Goal: Task Accomplishment & Management: Manage account settings

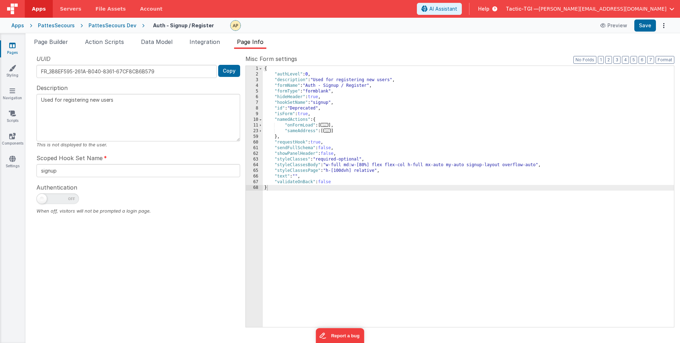
click at [12, 152] on div "Pages Styling Navigation Scripts Components Settings" at bounding box center [12, 188] width 25 height 310
click at [12, 161] on icon at bounding box center [12, 158] width 6 height 7
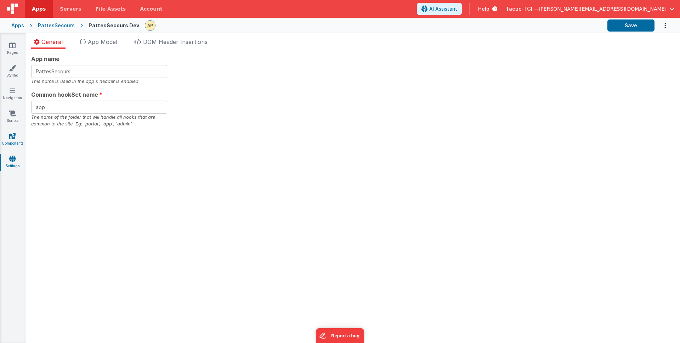
click at [12, 140] on link "Components" at bounding box center [12, 139] width 25 height 14
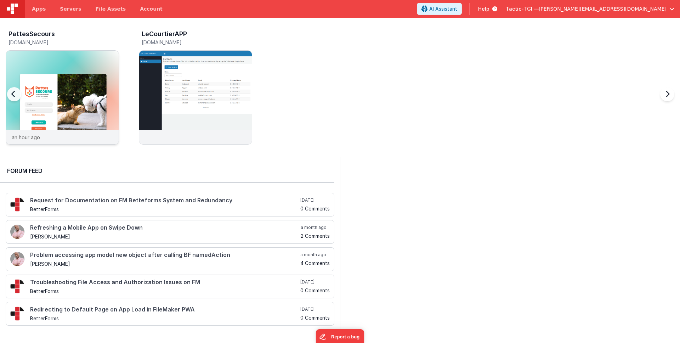
click at [56, 85] on img at bounding box center [62, 107] width 113 height 113
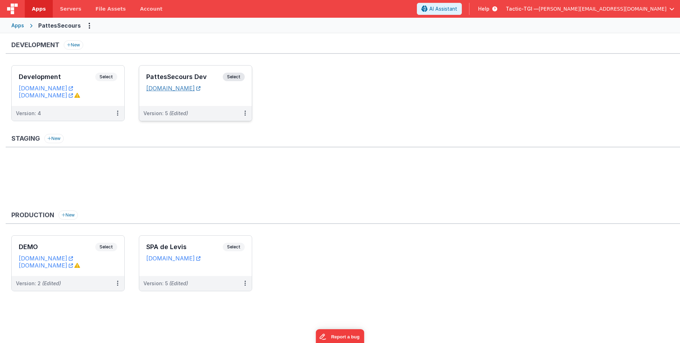
click at [189, 86] on link "[DOMAIN_NAME]" at bounding box center [173, 88] width 54 height 7
click at [224, 152] on div "Staging New" at bounding box center [343, 169] width 674 height 71
click at [246, 114] on button at bounding box center [244, 113] width 13 height 15
click at [351, 100] on div at bounding box center [340, 171] width 680 height 343
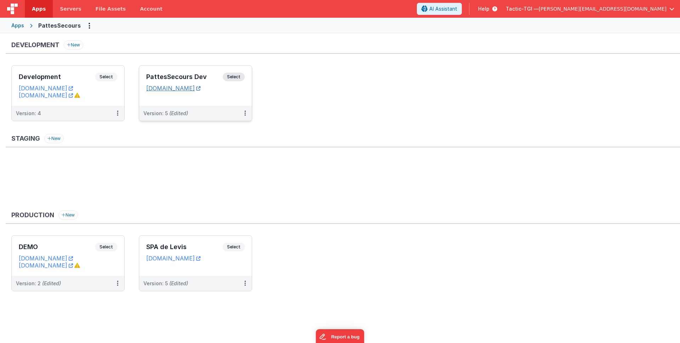
click at [198, 89] on link "pattesappdev.tactic-tgi.com" at bounding box center [173, 88] width 54 height 7
click at [336, 121] on ul "Development Select URLs pattesapp.fmbetterforms.com pattesapp.tactic-tgi.com Ve…" at bounding box center [345, 96] width 669 height 63
click at [173, 104] on div "PattesSecours Dev Select URLs pattesappdev.tactic-tgi.com" at bounding box center [195, 86] width 113 height 40
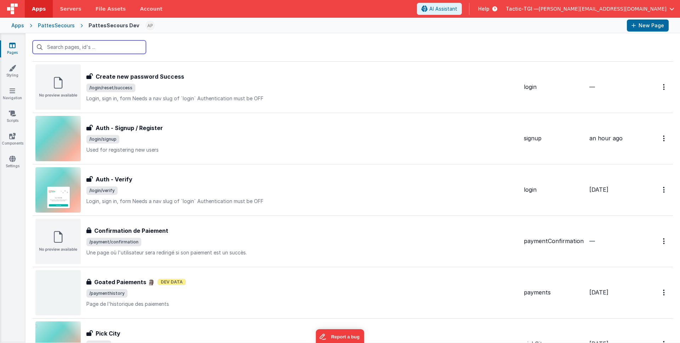
scroll to position [478, 0]
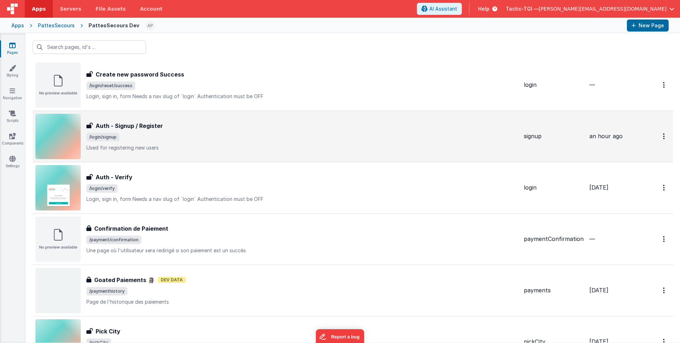
click at [206, 136] on span "/login/signup" at bounding box center [302, 137] width 432 height 8
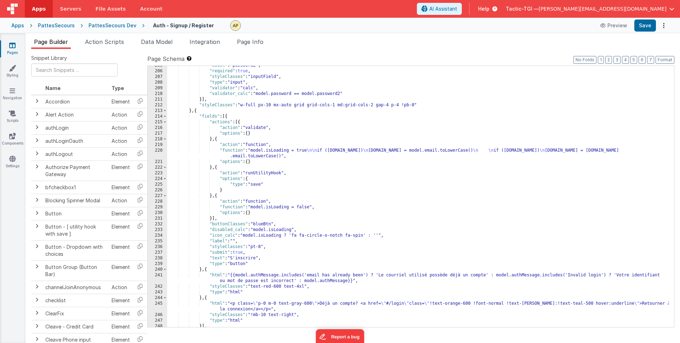
scroll to position [1190, 0]
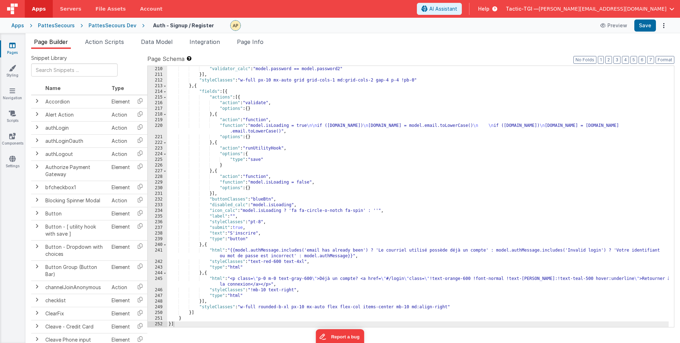
click at [234, 41] on ul "Page Builder Action Scripts Data Model Integration Page Info" at bounding box center [352, 43] width 654 height 11
click at [277, 44] on ul "Page Builder Action Scripts Data Model Integration Page Info" at bounding box center [352, 43] width 654 height 11
drag, startPoint x: 263, startPoint y: 44, endPoint x: 178, endPoint y: 39, distance: 85.1
click at [263, 44] on span "Page Info" at bounding box center [250, 41] width 27 height 7
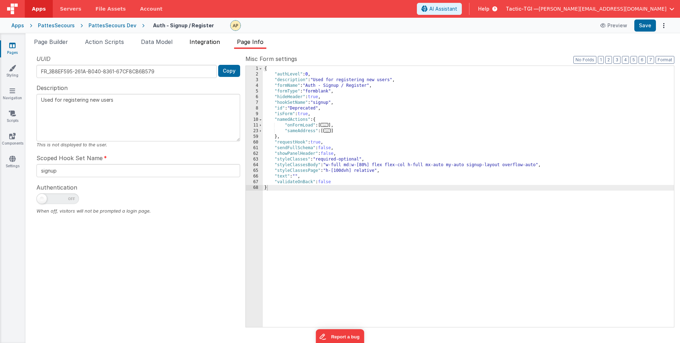
drag, startPoint x: 209, startPoint y: 42, endPoint x: 189, endPoint y: 44, distance: 19.9
click at [209, 42] on span "Integration" at bounding box center [204, 41] width 30 height 7
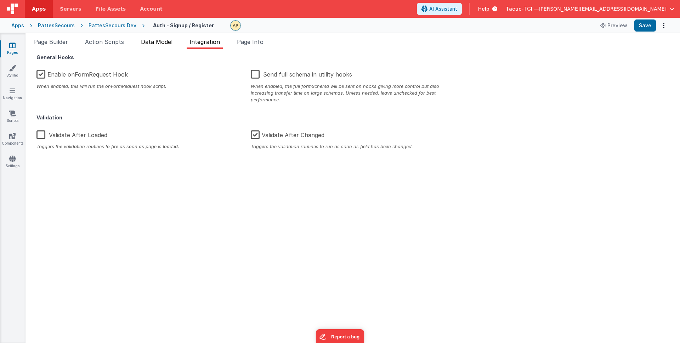
click at [152, 40] on span "Data Model" at bounding box center [157, 41] width 32 height 7
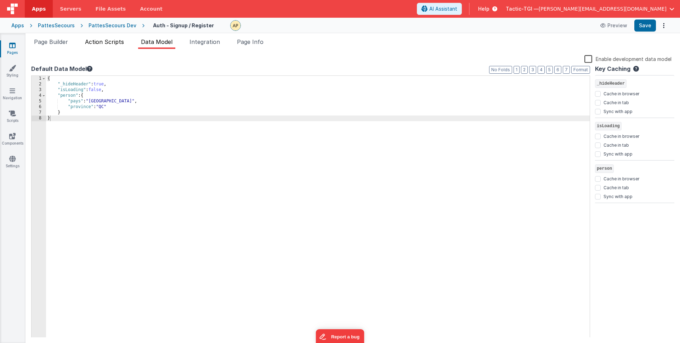
click at [103, 40] on span "Action Scripts" at bounding box center [104, 41] width 39 height 7
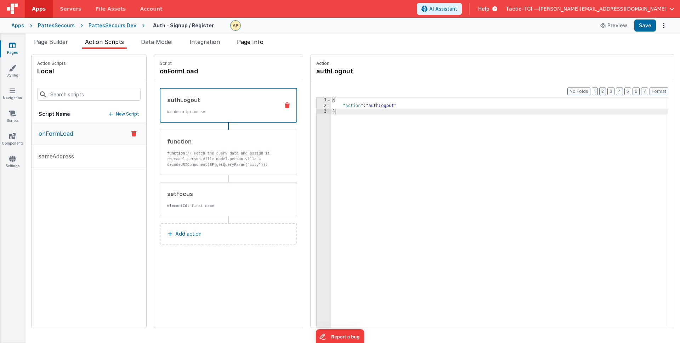
click at [242, 41] on span "Page Info" at bounding box center [250, 41] width 27 height 7
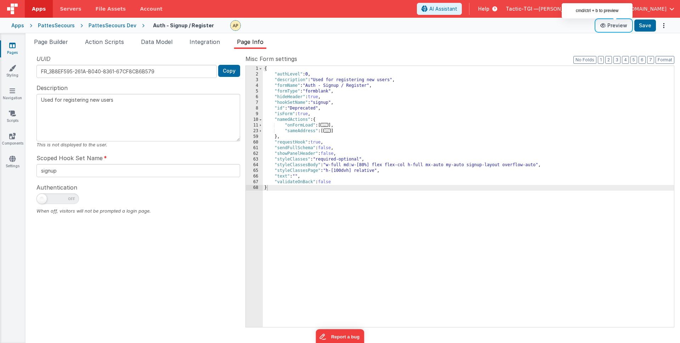
click at [611, 27] on button "Preview" at bounding box center [613, 25] width 35 height 11
click at [636, 36] on div "Page Builder Action Scripts Data Model Integration Page Info Snippet Library Na…" at bounding box center [352, 188] width 654 height 310
click at [616, 29] on button "Preview" at bounding box center [613, 25] width 35 height 11
click at [617, 27] on button "Preview" at bounding box center [613, 25] width 35 height 11
click at [115, 24] on div "PattesSecours Dev" at bounding box center [113, 25] width 48 height 7
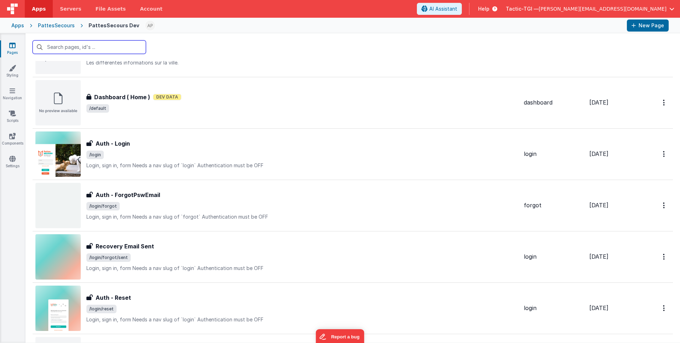
scroll to position [203, 0]
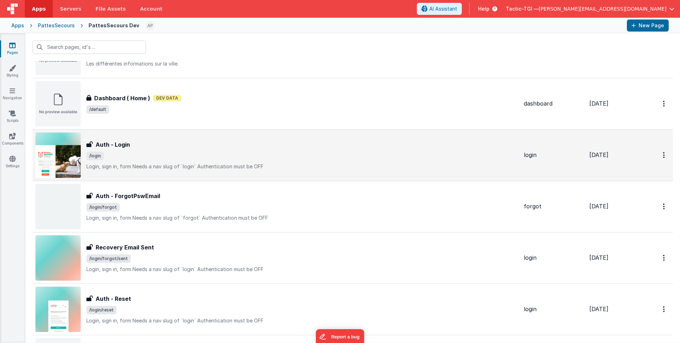
click at [202, 161] on div "Auth - Login Auth - Login /login Login, sign in, formNeeds a nav slug of `logi…" at bounding box center [302, 155] width 432 height 30
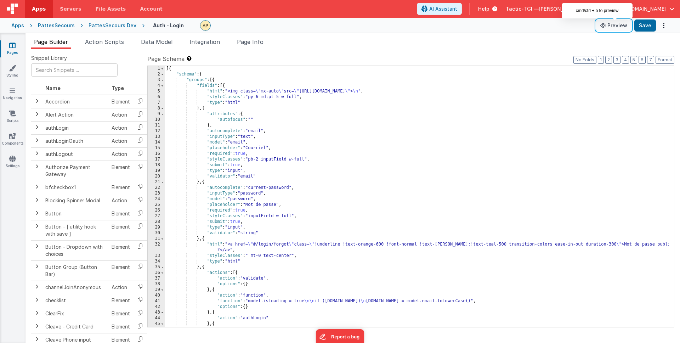
click at [614, 25] on button "Preview" at bounding box center [613, 25] width 35 height 11
click at [260, 41] on span "Page Info" at bounding box center [250, 41] width 27 height 7
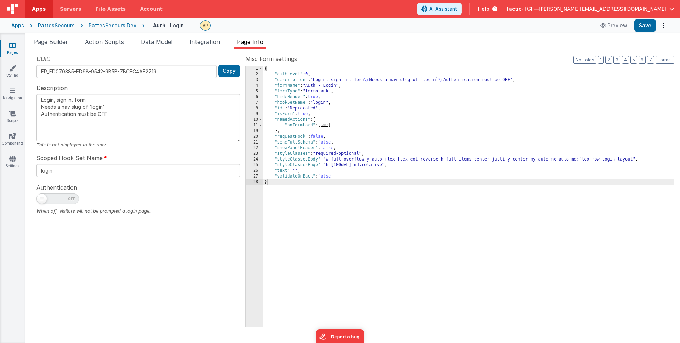
click at [107, 23] on div "PattesSecours Dev" at bounding box center [113, 25] width 48 height 7
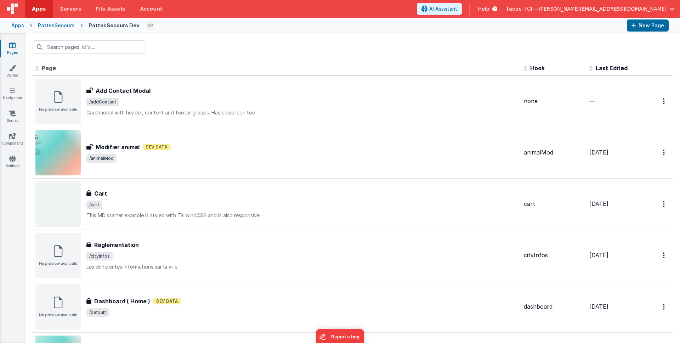
click at [44, 27] on div "PattesSecours" at bounding box center [56, 25] width 37 height 7
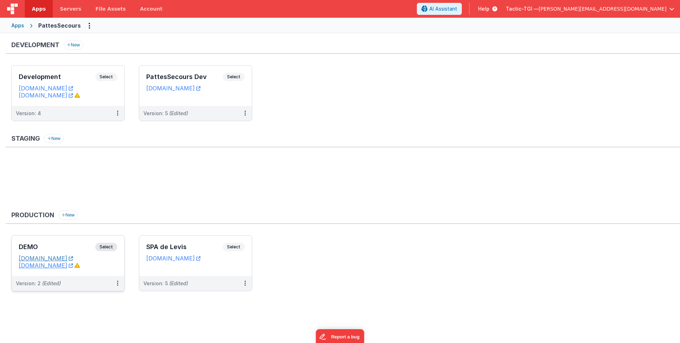
click at [63, 258] on link "spcalanaudierepattessecours.tactic-tgi.com" at bounding box center [46, 258] width 54 height 7
click at [52, 266] on link "demo.tactic-tgi.com" at bounding box center [46, 265] width 54 height 7
click at [189, 259] on link "spalevispattessecours.tactic-tgi.com" at bounding box center [173, 258] width 54 height 7
click at [450, 264] on ul "DEMO Select URLs spcalanaudierepattessecours.tactic-tgi.com demo.tactic-tgi.com…" at bounding box center [345, 266] width 669 height 63
click at [183, 88] on link "pattesappdev.tactic-tgi.com" at bounding box center [173, 88] width 54 height 7
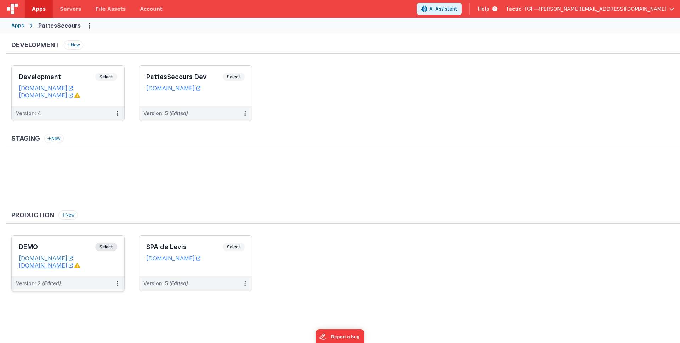
click at [73, 258] on link "spcalanaudierepattessecours.tactic-tgi.com" at bounding box center [46, 258] width 54 height 7
click at [450, 95] on ul "Development Select URLs pattesapp.fmbetterforms.com pattesapp.tactic-tgi.com Ve…" at bounding box center [345, 96] width 669 height 63
click at [246, 115] on button at bounding box center [244, 113] width 13 height 15
click at [358, 131] on div at bounding box center [340, 171] width 680 height 343
click at [663, 10] on span "[PERSON_NAME][EMAIL_ADDRESS][DOMAIN_NAME]" at bounding box center [603, 8] width 128 height 7
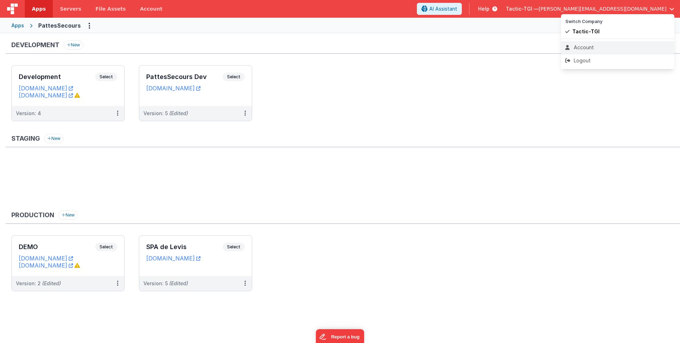
click at [590, 47] on div "Account" at bounding box center [617, 47] width 105 height 7
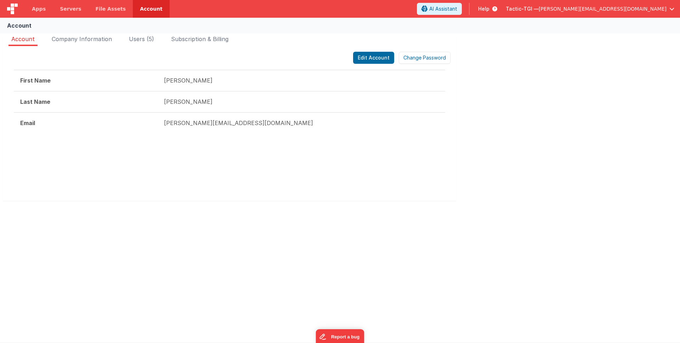
drag, startPoint x: 435, startPoint y: 188, endPoint x: 409, endPoint y: 177, distance: 27.9
click at [435, 188] on div at bounding box center [229, 168] width 431 height 42
click at [140, 39] on span "Users (5)" at bounding box center [141, 38] width 25 height 7
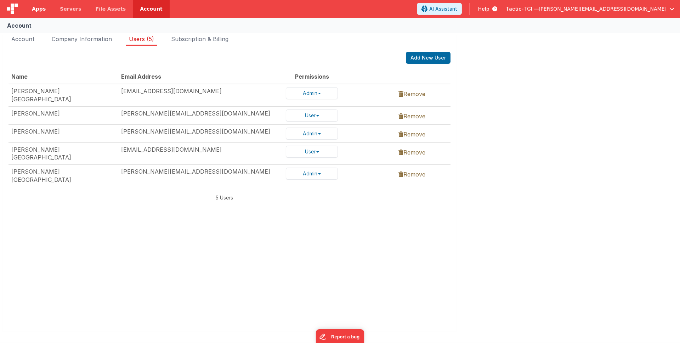
click at [40, 6] on span "Apps" at bounding box center [39, 8] width 14 height 7
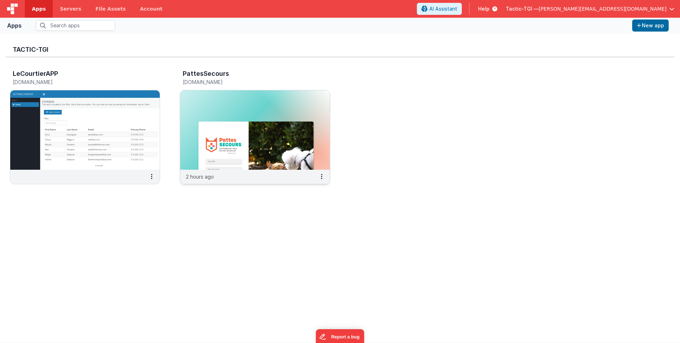
click at [241, 131] on img at bounding box center [254, 129] width 149 height 79
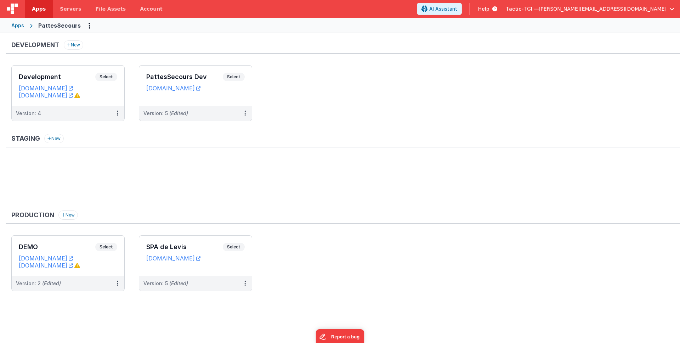
drag, startPoint x: 336, startPoint y: 288, endPoint x: 331, endPoint y: 288, distance: 4.7
click at [335, 288] on ul "DEMO Select URLs spcalanaudierepattessecours.tactic-tgi.com demo.tactic-tgi.com…" at bounding box center [345, 266] width 669 height 63
click at [200, 258] on link "spalevispattessecours.tactic-tgi.com" at bounding box center [173, 258] width 54 height 7
click at [561, 106] on ul "Development Select URLs pattesapp.fmbetterforms.com pattesapp.tactic-tgi.com Ve…" at bounding box center [345, 96] width 669 height 63
click at [315, 107] on ul "Development Select URLs pattesapp.fmbetterforms.com pattesapp.tactic-tgi.com Ve…" at bounding box center [345, 96] width 669 height 63
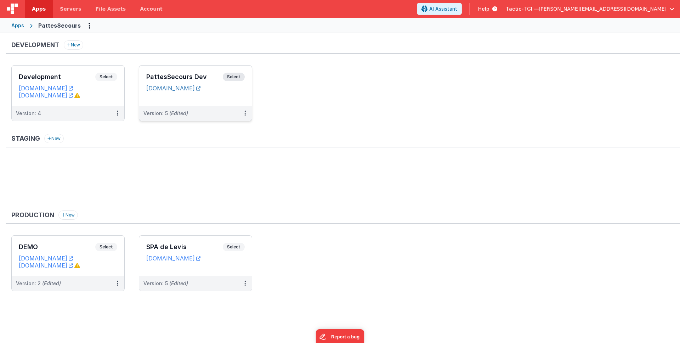
click at [200, 85] on link "pattesappdev.tactic-tgi.com" at bounding box center [173, 88] width 54 height 7
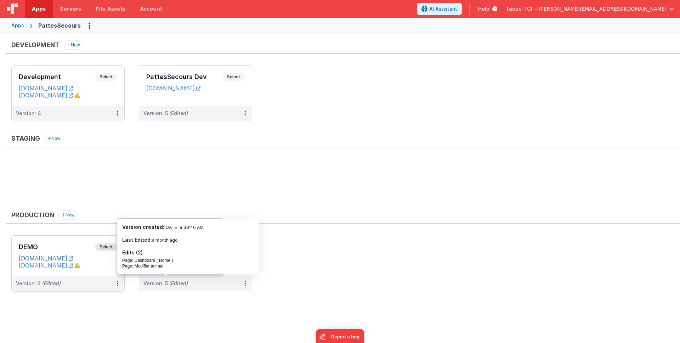
click at [63, 260] on link "spcalanaudierepattessecours.tactic-tgi.com" at bounding box center [46, 258] width 54 height 7
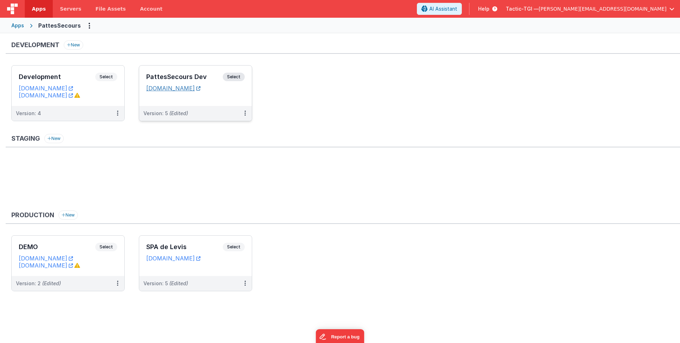
click at [186, 89] on link "pattesappdev.tactic-tgi.com" at bounding box center [173, 88] width 54 height 7
drag, startPoint x: 328, startPoint y: 127, endPoint x: 277, endPoint y: 125, distance: 50.3
click at [324, 126] on ul "Development Select URLs pattesapp.fmbetterforms.com pattesapp.tactic-tgi.com Ve…" at bounding box center [345, 96] width 669 height 63
click at [248, 115] on button at bounding box center [244, 113] width 13 height 15
click at [219, 130] on link "Edit" at bounding box center [220, 129] width 62 height 13
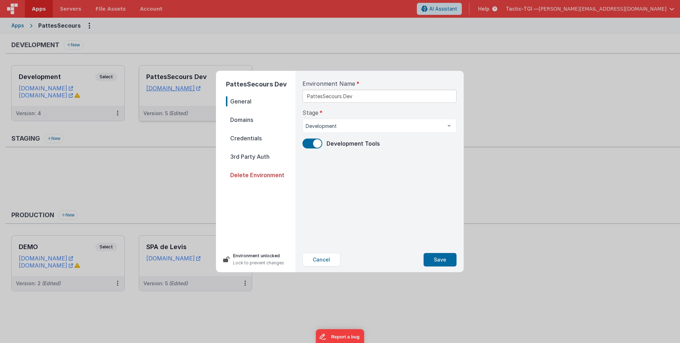
drag, startPoint x: 255, startPoint y: 139, endPoint x: 255, endPoint y: 123, distance: 16.3
click at [255, 139] on span "Credentials" at bounding box center [260, 138] width 69 height 10
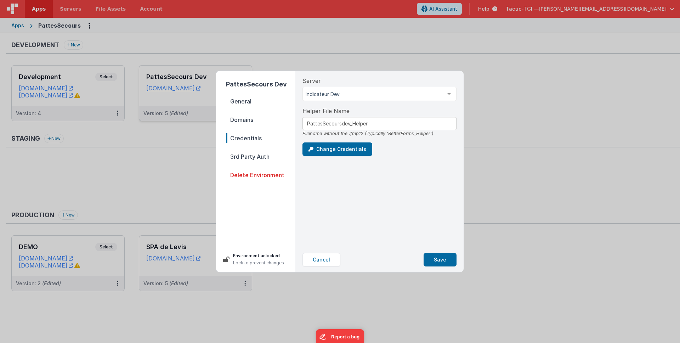
drag, startPoint x: 255, startPoint y: 123, endPoint x: 257, endPoint y: 131, distance: 8.5
click at [255, 123] on span "Domains" at bounding box center [260, 120] width 69 height 10
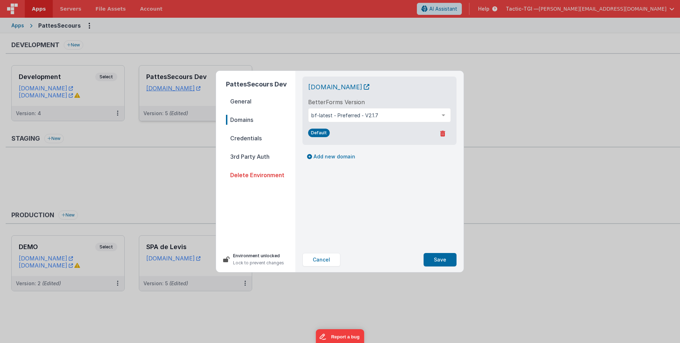
click at [521, 58] on div "PattesSecours Dev General Domains Credentials 3rd Party Auth Delete Environment…" at bounding box center [340, 171] width 680 height 343
drag, startPoint x: 319, startPoint y: 256, endPoint x: 322, endPoint y: 257, distance: 3.8
click at [319, 257] on button "Cancel" at bounding box center [321, 259] width 38 height 13
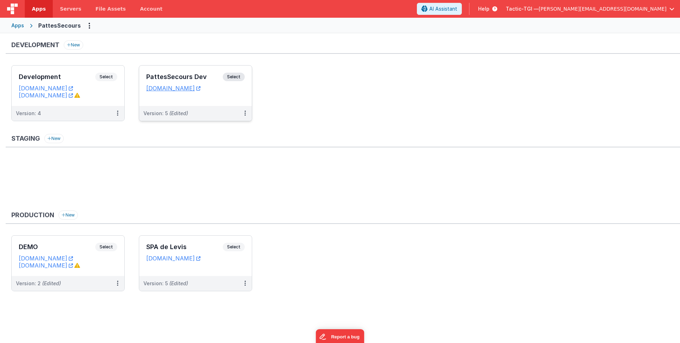
click at [21, 27] on div "Apps" at bounding box center [17, 25] width 13 height 7
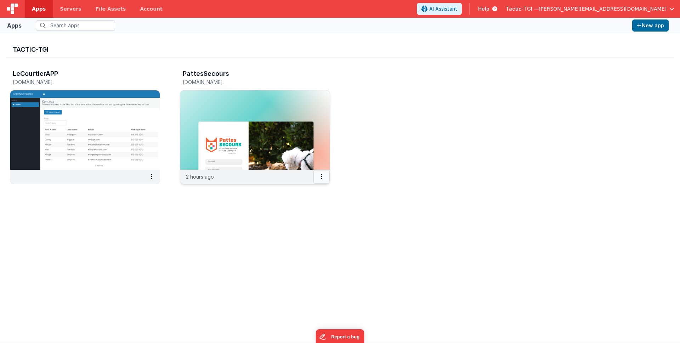
click at [323, 179] on button at bounding box center [321, 176] width 16 height 13
click at [314, 188] on link "Settings" at bounding box center [305, 190] width 49 height 13
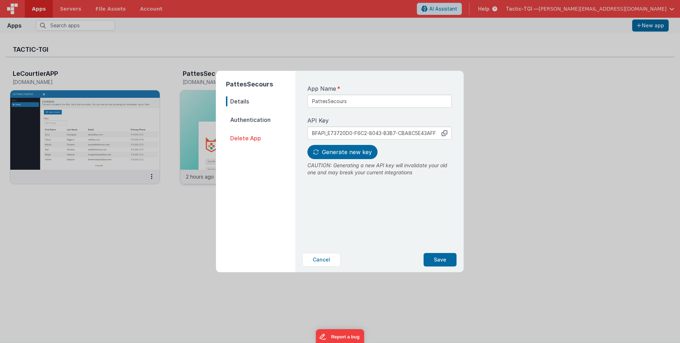
click at [471, 137] on div "PattesSecours Details Authentication Delete App App Name PattesSecours API Key …" at bounding box center [340, 171] width 680 height 343
click at [506, 167] on div "PattesSecours Details Authentication Delete App App Name PattesSecours API Key …" at bounding box center [340, 171] width 680 height 343
click at [613, 23] on div "PattesSecours Details Authentication Delete App App Name PattesSecours API Key …" at bounding box center [340, 171] width 680 height 343
click at [34, 13] on div "PattesSecours Details Authentication Delete App App Name PattesSecours API Key …" at bounding box center [340, 171] width 680 height 343
click at [36, 11] on div "PattesSecours Details Authentication Delete App App Name PattesSecours API Key …" at bounding box center [340, 171] width 680 height 343
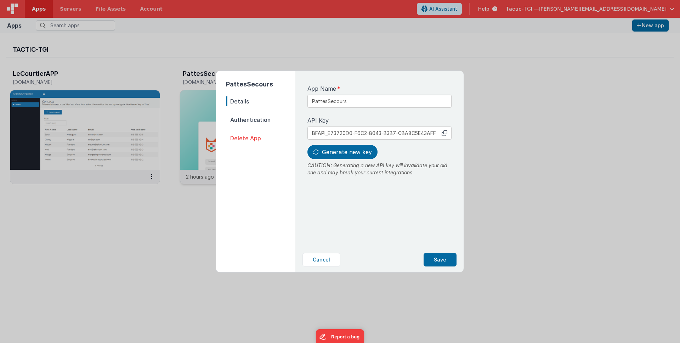
drag, startPoint x: 329, startPoint y: 258, endPoint x: 252, endPoint y: 120, distance: 157.6
click at [329, 258] on button "Cancel" at bounding box center [321, 259] width 38 height 13
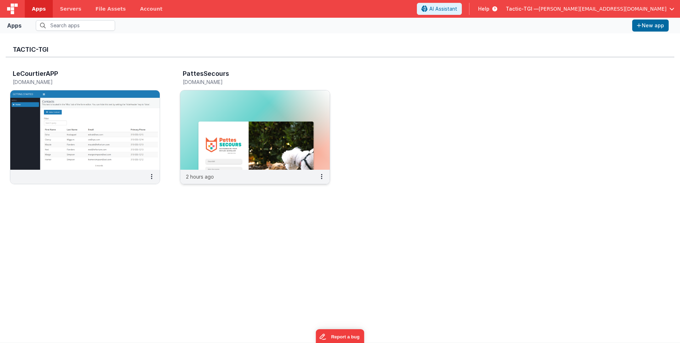
click at [13, 8] on img at bounding box center [12, 9] width 11 height 11
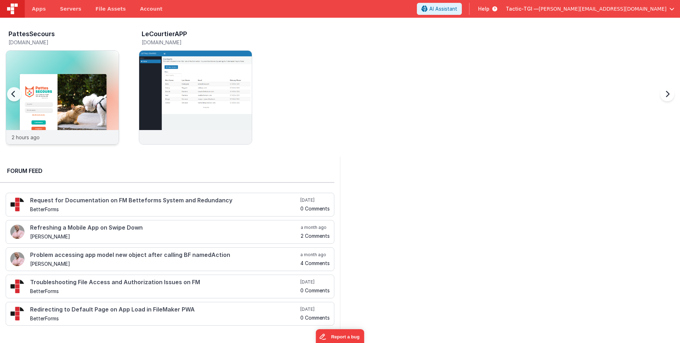
click at [87, 136] on div "2 hours ago" at bounding box center [62, 137] width 113 height 14
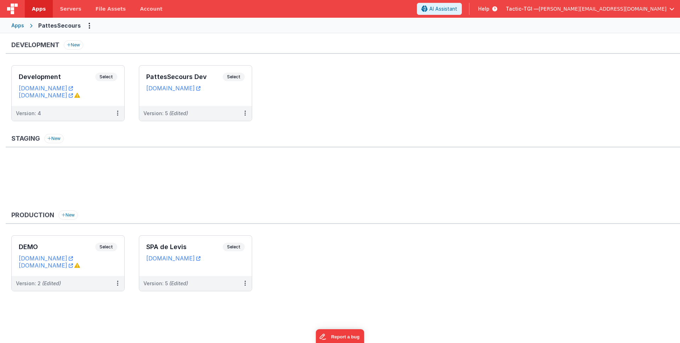
click at [19, 26] on div "Apps" at bounding box center [17, 25] width 13 height 7
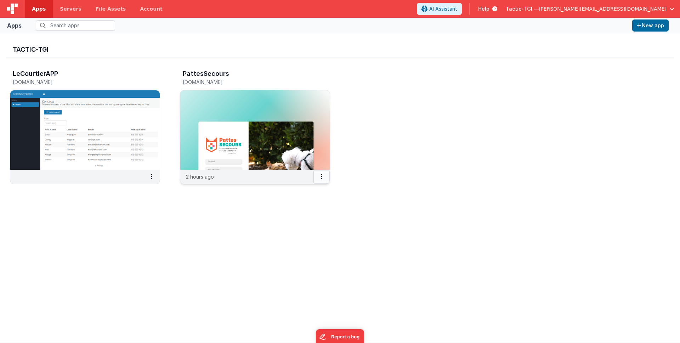
click at [322, 180] on button at bounding box center [321, 176] width 16 height 13
click at [401, 198] on div at bounding box center [340, 171] width 680 height 343
click at [278, 129] on img at bounding box center [254, 129] width 149 height 79
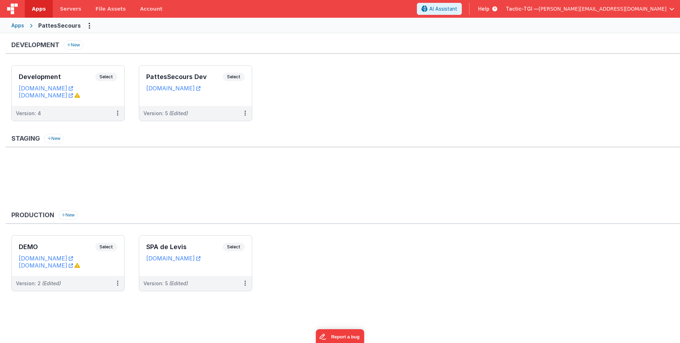
click at [623, 11] on span "[PERSON_NAME][EMAIL_ADDRESS][DOMAIN_NAME]" at bounding box center [603, 8] width 128 height 7
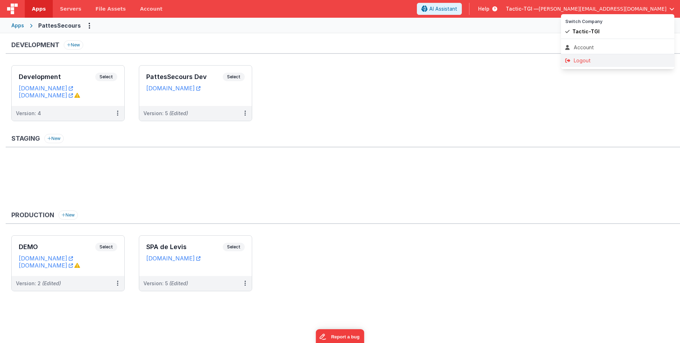
drag, startPoint x: 599, startPoint y: 46, endPoint x: 597, endPoint y: 58, distance: 11.6
click at [600, 46] on div "Account" at bounding box center [617, 47] width 105 height 7
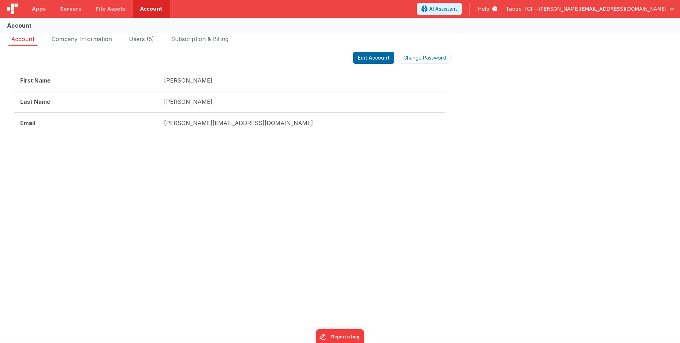
drag, startPoint x: 139, startPoint y: 38, endPoint x: 155, endPoint y: 56, distance: 24.3
click at [144, 38] on span "Users (5)" at bounding box center [141, 38] width 25 height 7
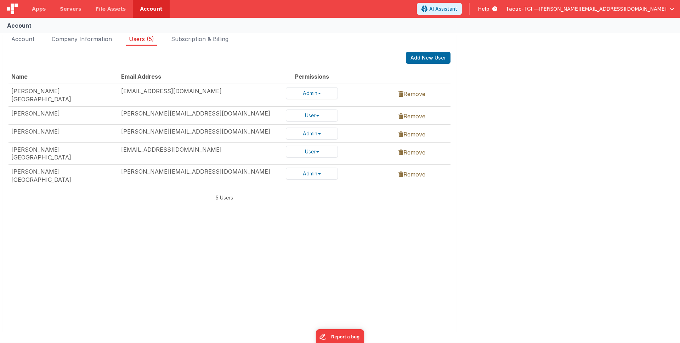
click at [165, 129] on td "t.duval@tactic-tgi.com" at bounding box center [200, 133] width 165 height 18
click at [154, 132] on td "t.duval@tactic-tgi.com" at bounding box center [200, 133] width 165 height 18
click at [41, 11] on span "Apps" at bounding box center [39, 8] width 14 height 7
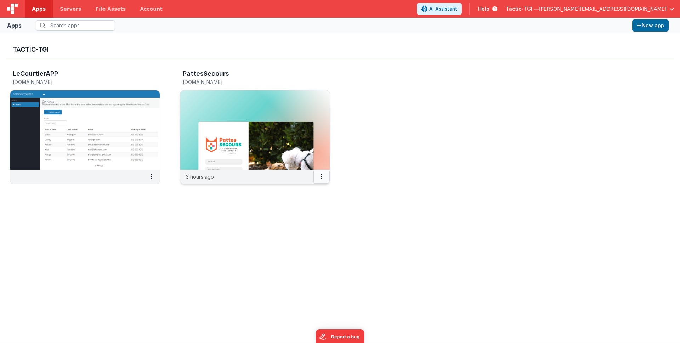
drag, startPoint x: 323, startPoint y: 177, endPoint x: 316, endPoint y: 181, distance: 8.4
click at [323, 177] on button at bounding box center [321, 176] width 16 height 13
click at [283, 126] on div at bounding box center [340, 171] width 680 height 343
click at [280, 107] on img at bounding box center [254, 129] width 149 height 79
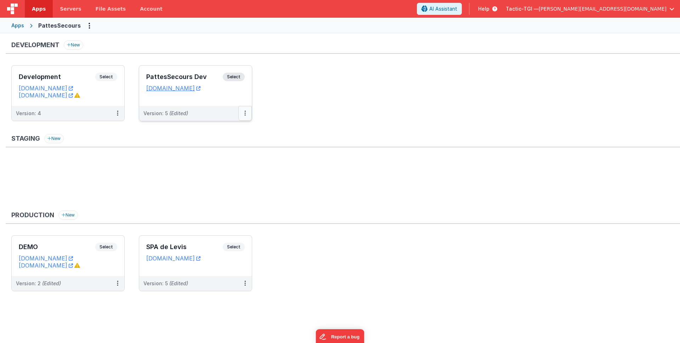
click at [243, 115] on button at bounding box center [244, 113] width 13 height 15
click at [228, 143] on span "Open Helper" at bounding box center [219, 142] width 31 height 6
click at [366, 95] on div at bounding box center [340, 171] width 680 height 343
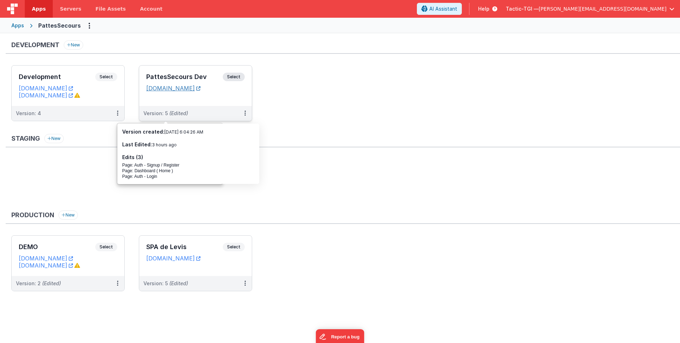
click at [199, 89] on link "pattesappdev.tactic-tgi.com" at bounding box center [173, 88] width 54 height 7
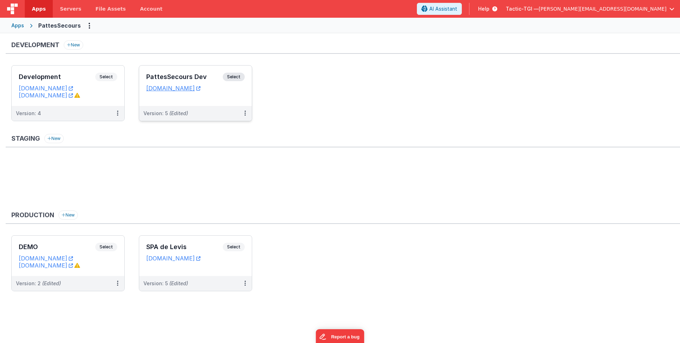
click at [220, 107] on div "Version: 5 (Edited)" at bounding box center [195, 113] width 113 height 15
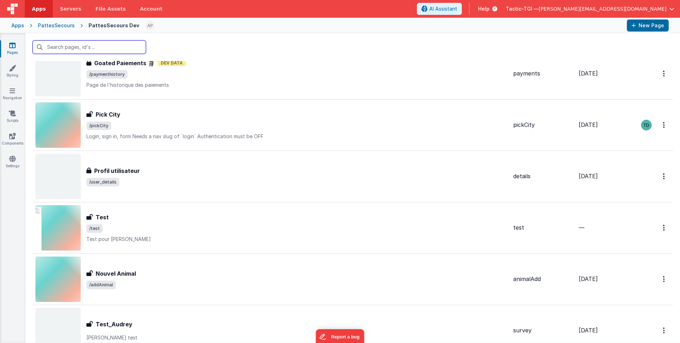
scroll to position [692, 0]
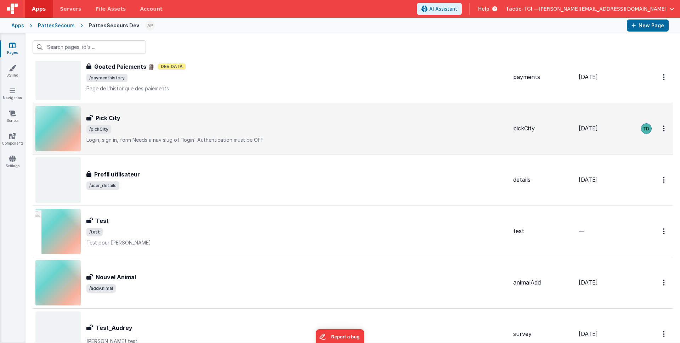
click at [160, 132] on span "/pickCity" at bounding box center [296, 129] width 421 height 8
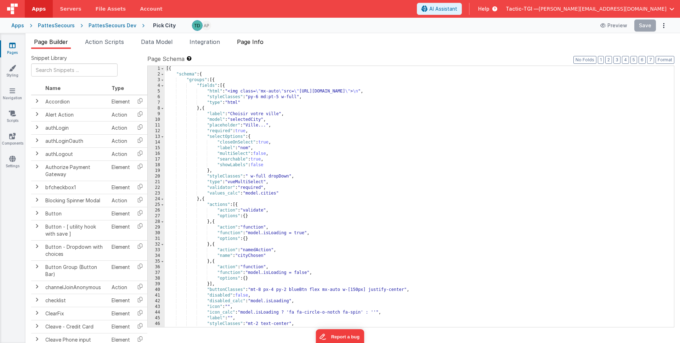
click at [257, 40] on span "Page Info" at bounding box center [250, 41] width 27 height 7
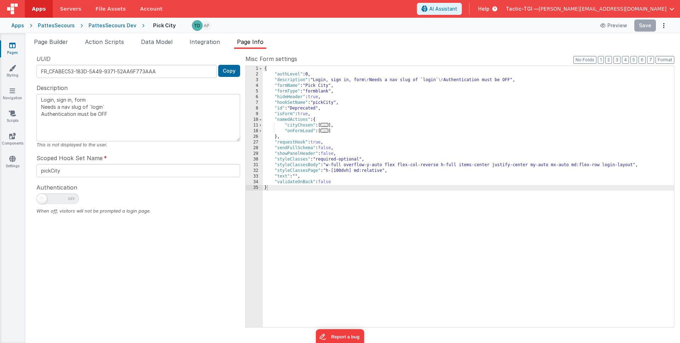
click at [166, 228] on div "UUID FR_CFABEC53-183D-5A49-9371-52AA6F773AAA Copy Description Login, sign in, f…" at bounding box center [138, 191] width 214 height 272
click at [215, 44] on span "Integration" at bounding box center [204, 41] width 30 height 7
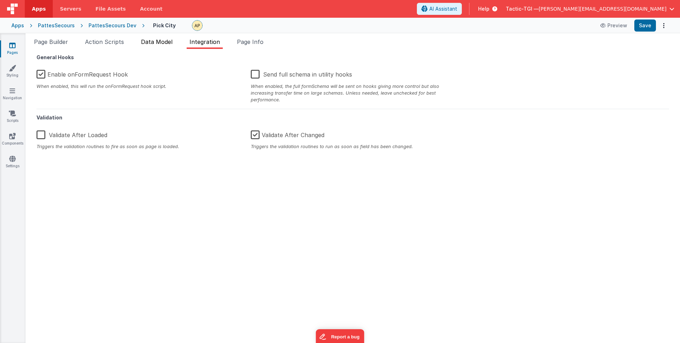
click at [155, 46] on li "Data Model" at bounding box center [156, 43] width 37 height 11
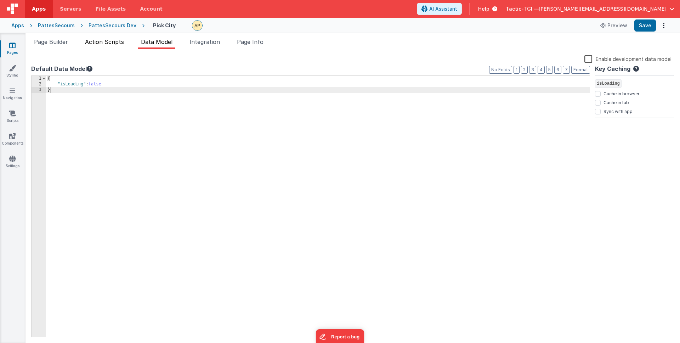
click at [114, 40] on span "Action Scripts" at bounding box center [104, 41] width 39 height 7
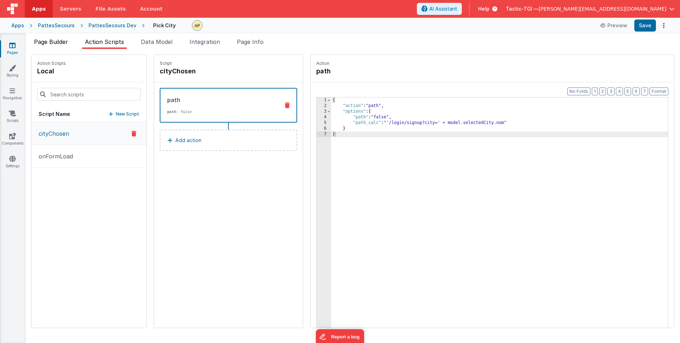
click at [49, 41] on span "Page Builder" at bounding box center [51, 41] width 34 height 7
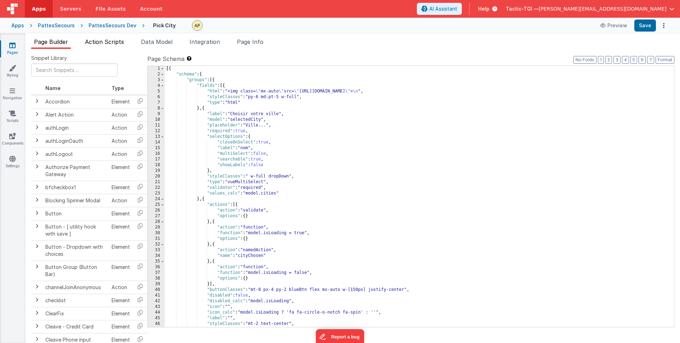
click at [102, 43] on span "Action Scripts" at bounding box center [104, 41] width 39 height 7
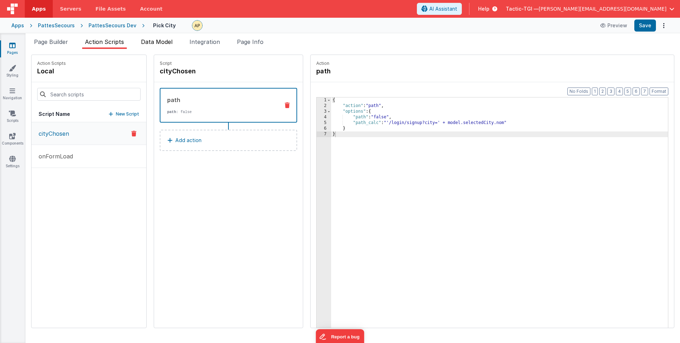
click at [172, 44] on span "Data Model" at bounding box center [157, 41] width 32 height 7
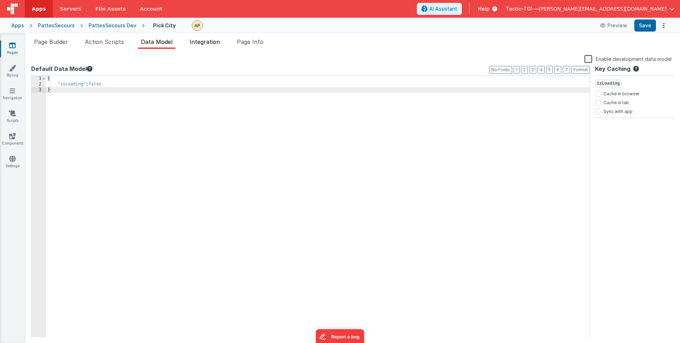
click at [211, 42] on span "Integration" at bounding box center [204, 41] width 30 height 7
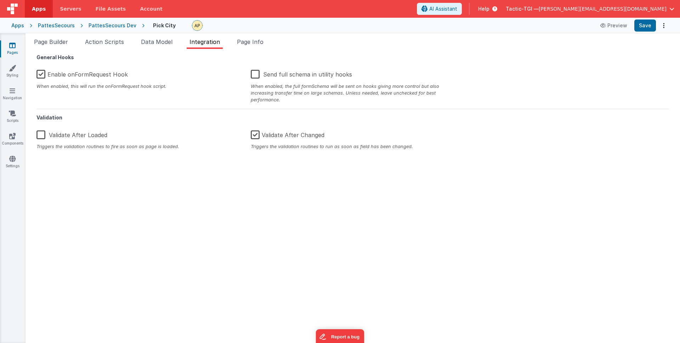
click at [271, 45] on ul "Page Builder Action Scripts Data Model Integration Page Info" at bounding box center [352, 43] width 654 height 11
click at [235, 33] on div "Page Builder Action Scripts Data Model Integration Page Info Snippet Library Na…" at bounding box center [352, 188] width 654 height 310
click at [248, 39] on span "Page Info" at bounding box center [250, 41] width 27 height 7
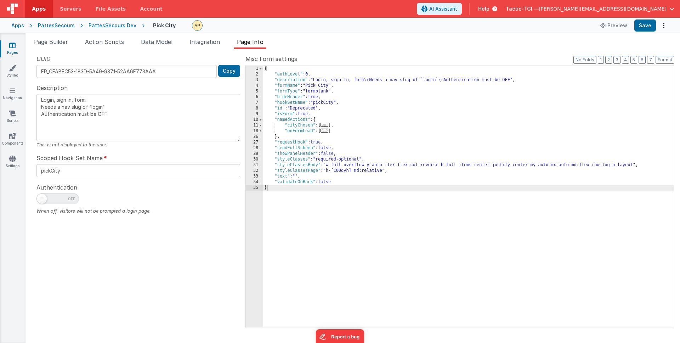
click at [565, 35] on div "Page Builder Action Scripts Data Model Integration Page Info Snippet Library Na…" at bounding box center [352, 188] width 654 height 310
click at [637, 10] on span "[PERSON_NAME][EMAIL_ADDRESS][DOMAIN_NAME]" at bounding box center [603, 8] width 128 height 7
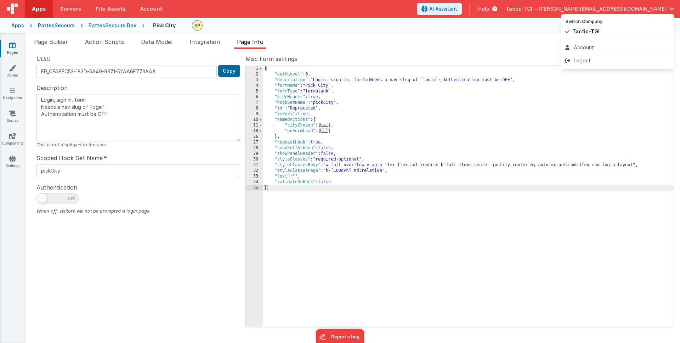
click at [516, 49] on button at bounding box center [340, 171] width 680 height 343
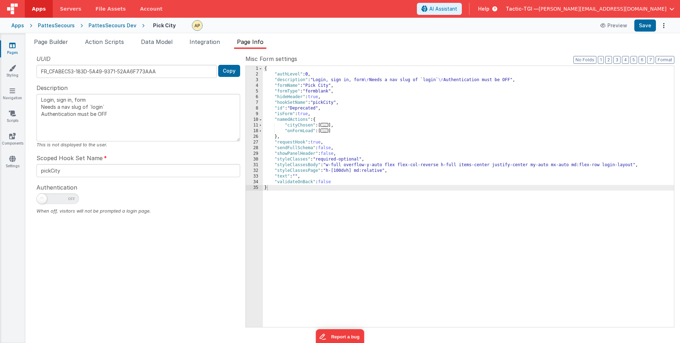
click at [611, 4] on div "Tactic-TGI — a.patry@tactic-tgi.com" at bounding box center [590, 9] width 169 height 12
click at [667, 7] on button "Tactic-TGI — a.patry@tactic-tgi.com" at bounding box center [590, 8] width 169 height 7
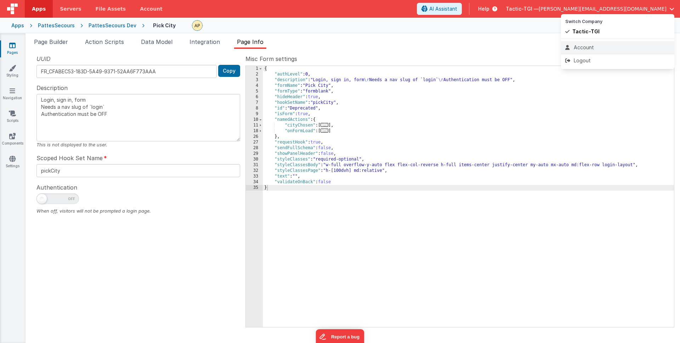
click at [592, 49] on div "Account" at bounding box center [617, 47] width 105 height 7
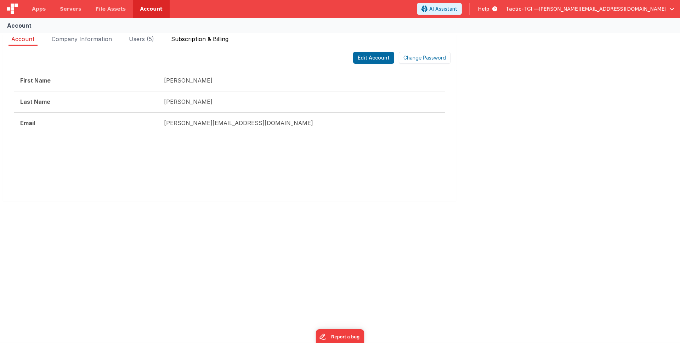
click at [206, 38] on span "Subscription & Billing" at bounding box center [199, 38] width 57 height 7
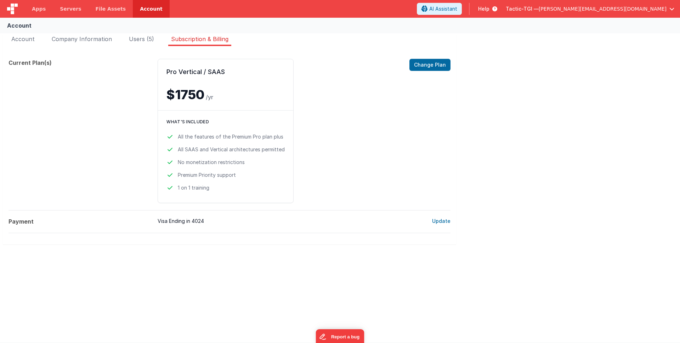
click at [223, 131] on div "What's included All the features of the Premium Pro plan plus All SAAS and Vert…" at bounding box center [225, 156] width 135 height 92
click at [145, 38] on span "Users (5)" at bounding box center [141, 38] width 25 height 7
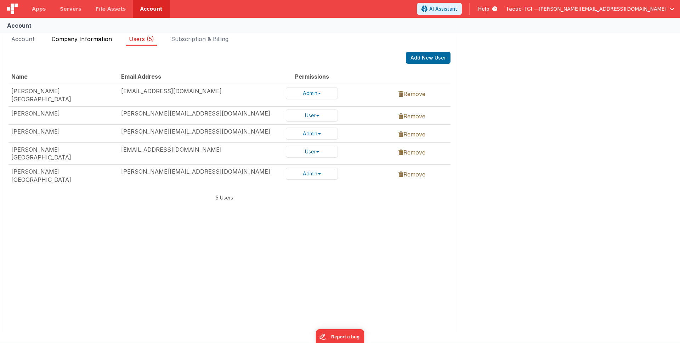
click at [83, 38] on span "Company Information" at bounding box center [82, 38] width 60 height 7
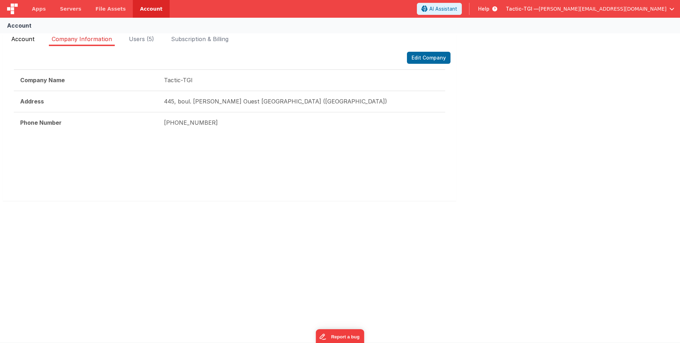
click at [25, 38] on span "Account" at bounding box center [22, 38] width 23 height 7
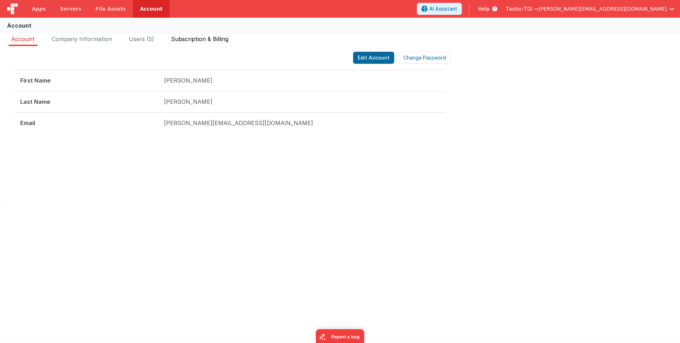
drag, startPoint x: 241, startPoint y: 39, endPoint x: 232, endPoint y: 41, distance: 8.8
click at [239, 39] on ul "Account Company Information Users (5) Subscription & Billing" at bounding box center [229, 40] width 453 height 11
click at [211, 39] on span "Subscription & Billing" at bounding box center [199, 38] width 57 height 7
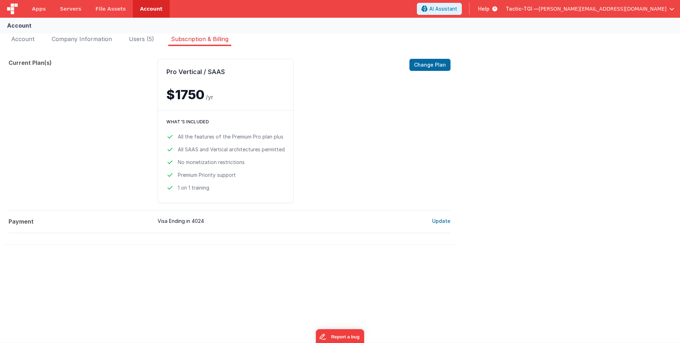
drag, startPoint x: 109, startPoint y: 11, endPoint x: 137, endPoint y: 11, distance: 27.6
click at [109, 11] on span "File Assets" at bounding box center [111, 8] width 30 height 7
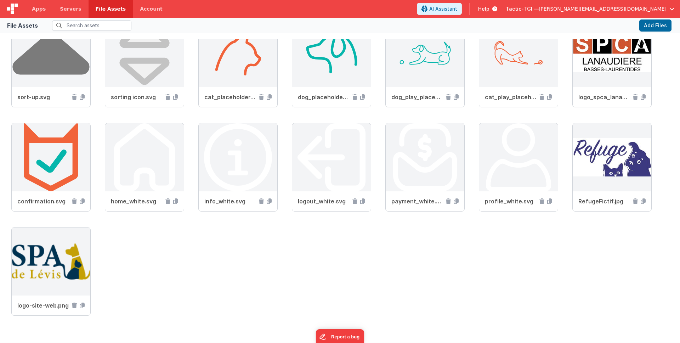
scroll to position [343, 0]
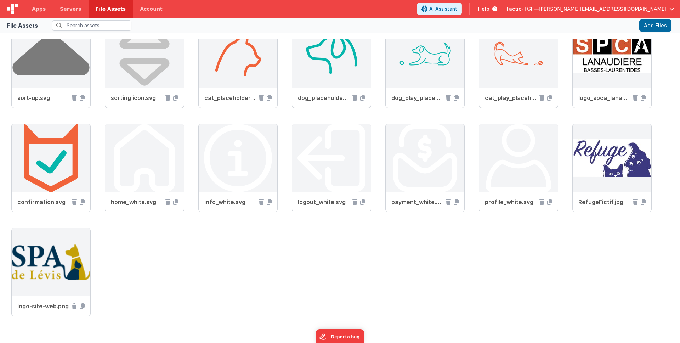
click at [334, 219] on div "mia-anderson-wxfZi8eYdEk-unsplash SMALL.jpg home.svg logout.svg new animal.svg …" at bounding box center [339, 19] width 657 height 625
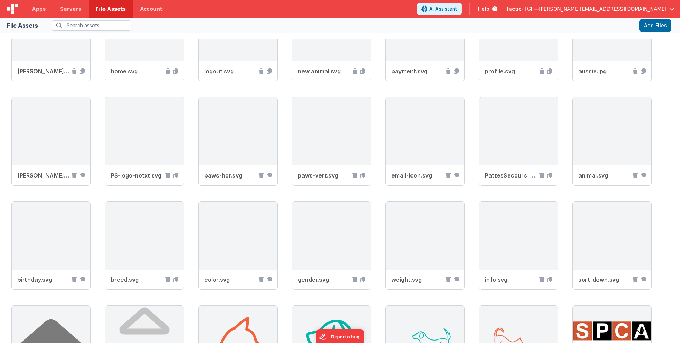
scroll to position [0, 0]
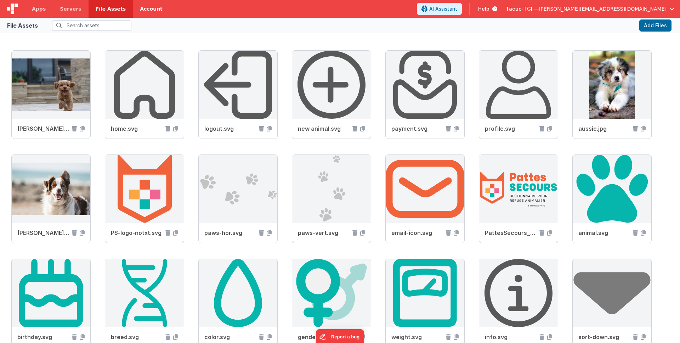
click at [135, 9] on link "Account" at bounding box center [151, 9] width 37 height 18
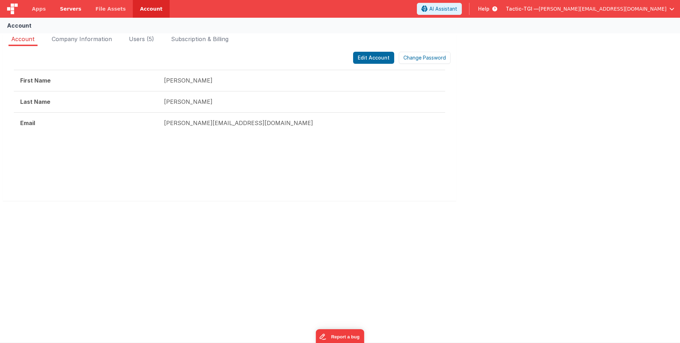
click at [66, 7] on span "Servers" at bounding box center [70, 8] width 21 height 7
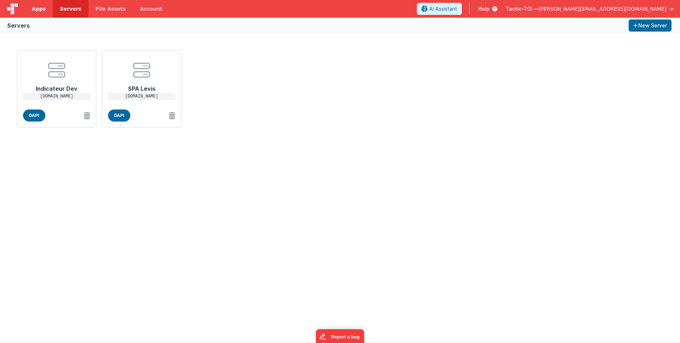
click at [44, 9] on span "Apps" at bounding box center [39, 8] width 14 height 7
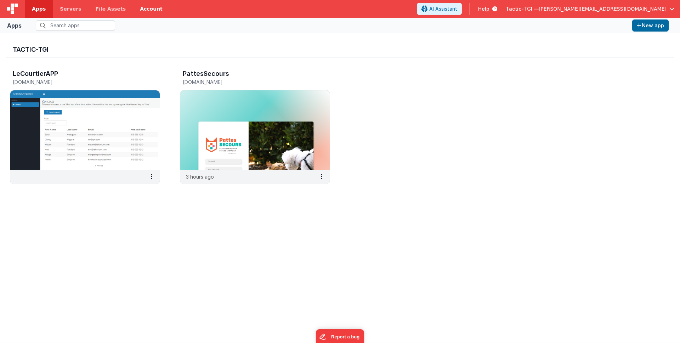
click at [146, 9] on link "Account" at bounding box center [151, 9] width 37 height 18
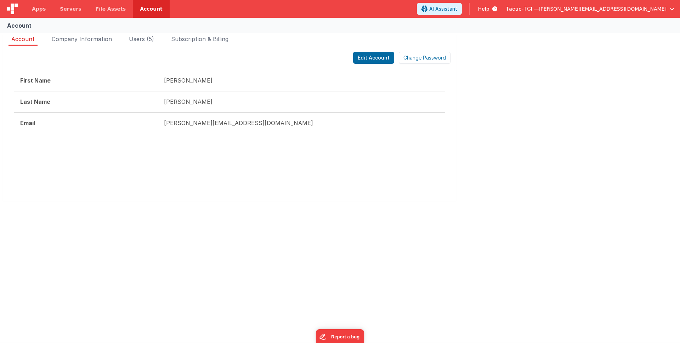
click at [362, 266] on div "Account Account Company Information Users (5) Subscription & Billing Edit Accou…" at bounding box center [340, 180] width 680 height 325
click at [42, 9] on span "Apps" at bounding box center [39, 8] width 14 height 7
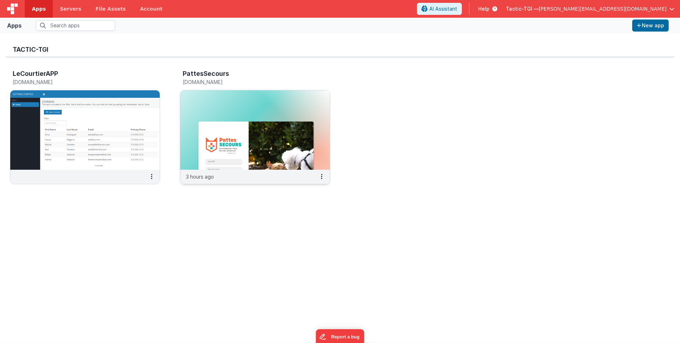
click at [295, 151] on img at bounding box center [254, 129] width 149 height 79
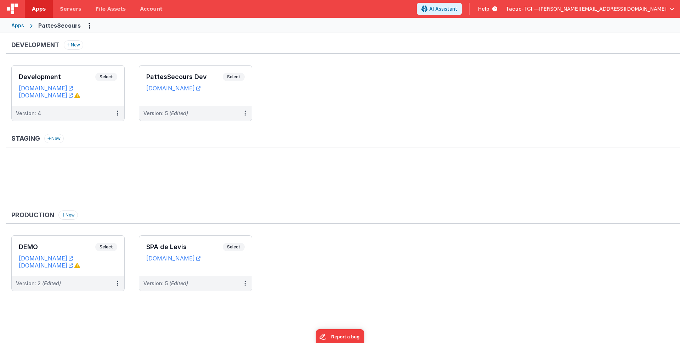
click at [360, 198] on ul at bounding box center [345, 182] width 669 height 46
click at [200, 90] on link "pattesappdev.tactic-tgi.com" at bounding box center [173, 88] width 54 height 7
click at [245, 113] on icon at bounding box center [244, 113] width 1 height 0
click at [222, 143] on span "Open Helper" at bounding box center [219, 142] width 31 height 6
click at [307, 136] on div at bounding box center [340, 171] width 680 height 343
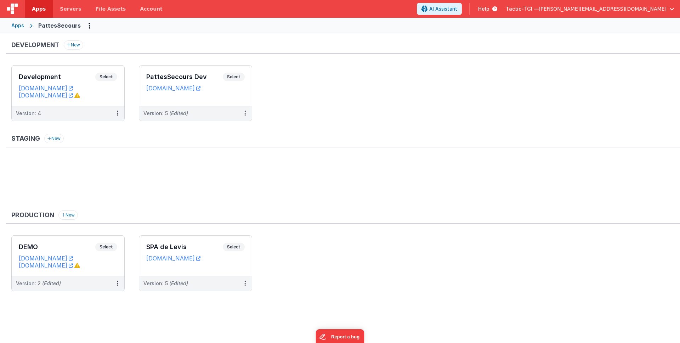
click at [347, 122] on ul "Development Select URLs pattesapp.fmbetterforms.com pattesapp.tactic-tgi.com Ve…" at bounding box center [345, 96] width 669 height 63
click at [200, 89] on link "pattesappdev.tactic-tgi.com" at bounding box center [173, 88] width 54 height 7
click at [247, 114] on button at bounding box center [244, 113] width 13 height 15
click at [233, 132] on link "Edit" at bounding box center [220, 129] width 62 height 13
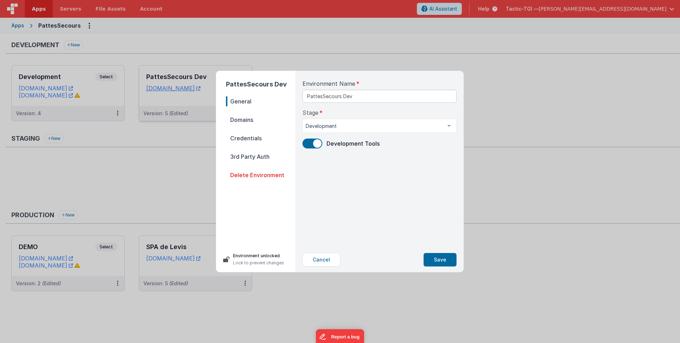
click at [241, 125] on nav "General Domains Credentials 3rd Party Auth Delete Environment" at bounding box center [260, 168] width 69 height 144
click at [243, 121] on span "Domains" at bounding box center [260, 120] width 69 height 10
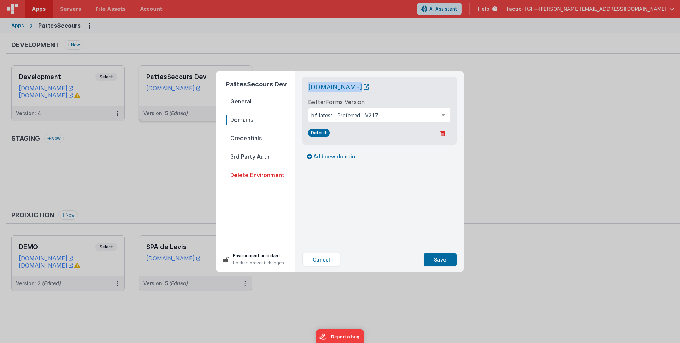
copy span "pattesappdev.tactic-tgi.com"
click at [328, 260] on button "Cancel" at bounding box center [321, 259] width 38 height 13
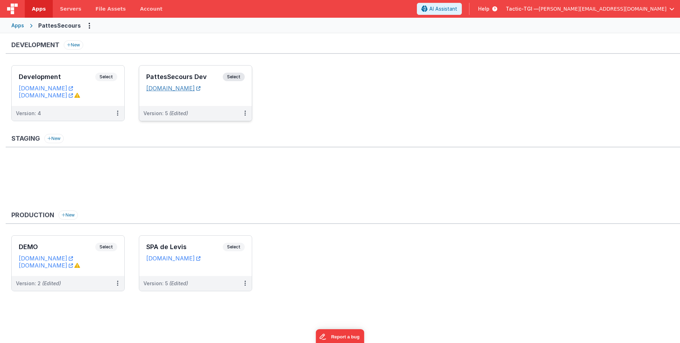
click at [200, 86] on link "pattesappdev.tactic-tgi.com" at bounding box center [173, 88] width 54 height 7
click at [284, 146] on div "Staging New" at bounding box center [343, 140] width 674 height 13
click at [223, 114] on div "Version: 5 (Edited)" at bounding box center [190, 113] width 95 height 7
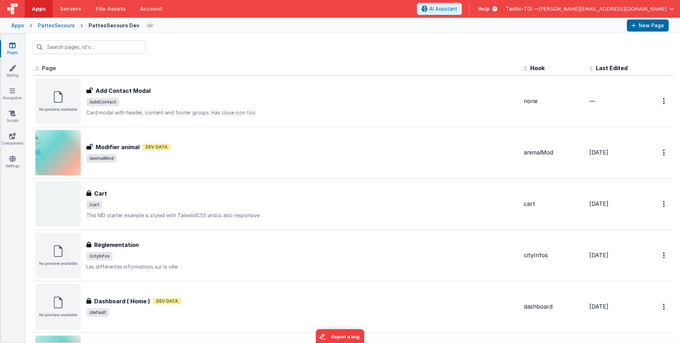
drag, startPoint x: 56, startPoint y: 23, endPoint x: 64, endPoint y: 23, distance: 7.8
click at [56, 23] on div "PattesSecours" at bounding box center [56, 25] width 37 height 7
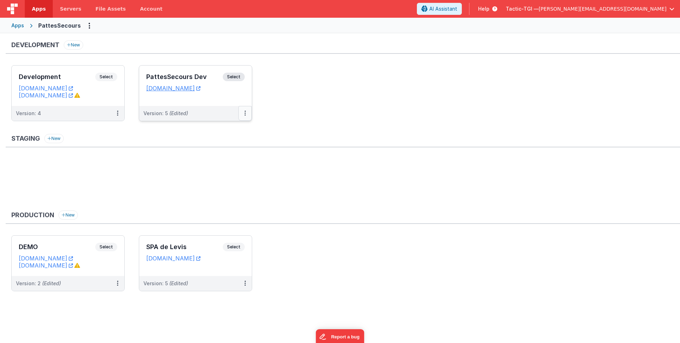
click at [247, 115] on button at bounding box center [244, 113] width 13 height 15
click at [218, 130] on link "Edit" at bounding box center [220, 129] width 62 height 13
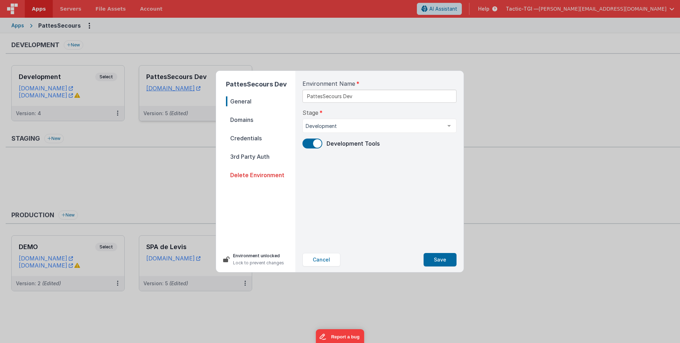
click at [242, 136] on span "Credentials" at bounding box center [260, 138] width 69 height 10
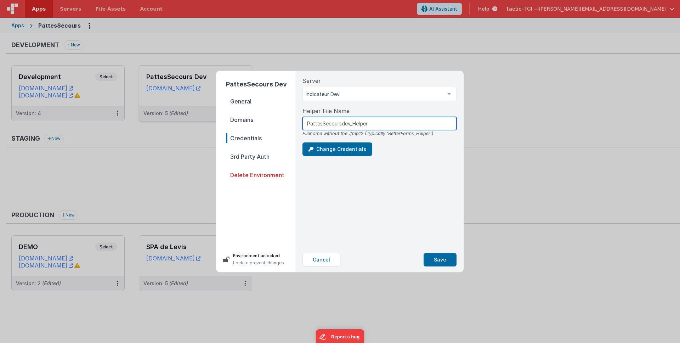
drag, startPoint x: 349, startPoint y: 124, endPoint x: 342, endPoint y: 125, distance: 6.8
click at [342, 125] on input "PattesSecoursdev_Helper" at bounding box center [379, 123] width 154 height 13
type input "PattesSecoursDEV_Helper"
click at [436, 160] on div "Server Indicateur Dev Indicateur Dev SPA Levis List is empty. Helper File Name …" at bounding box center [379, 159] width 165 height 176
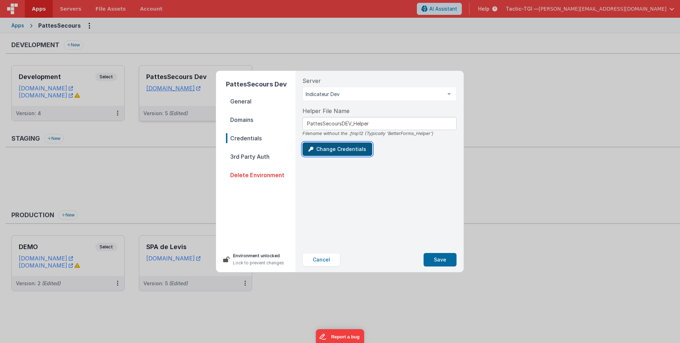
click at [349, 153] on button "Change Credentials" at bounding box center [337, 148] width 70 height 13
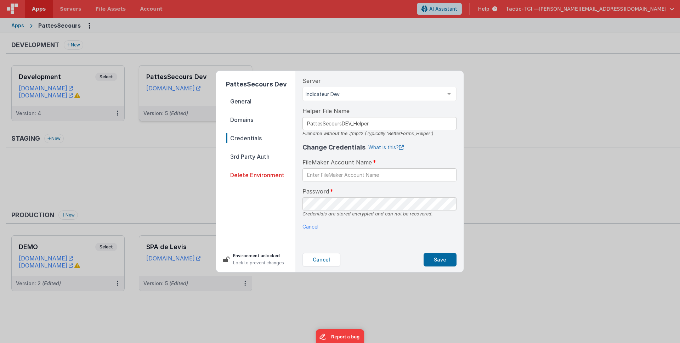
click at [387, 147] on link "What is this?" at bounding box center [385, 147] width 35 height 7
click at [349, 175] on input "text" at bounding box center [379, 174] width 154 height 13
type input "BetterForms"
click at [443, 255] on button "Save" at bounding box center [440, 259] width 33 height 13
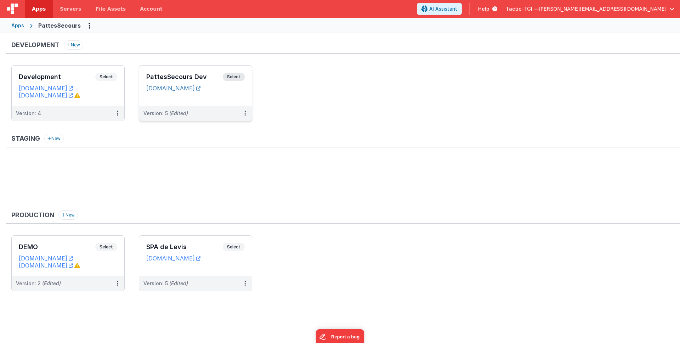
click at [200, 88] on link "pattesappdev.tactic-tgi.com" at bounding box center [173, 88] width 54 height 7
click at [223, 108] on div "Version: 5 (Edited)" at bounding box center [195, 113] width 113 height 15
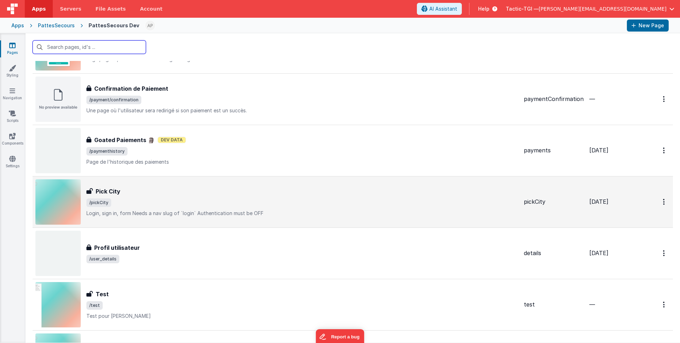
scroll to position [620, 0]
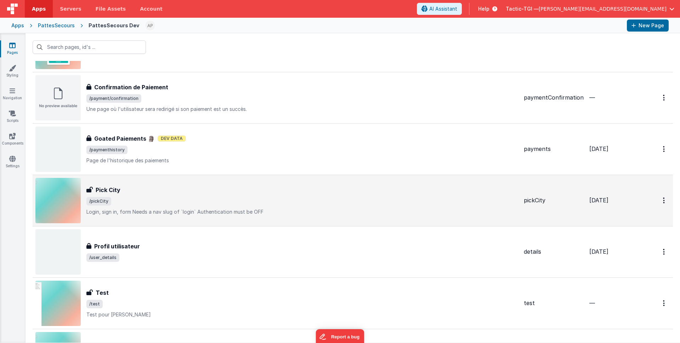
click at [204, 202] on span "/pickCity" at bounding box center [302, 201] width 432 height 8
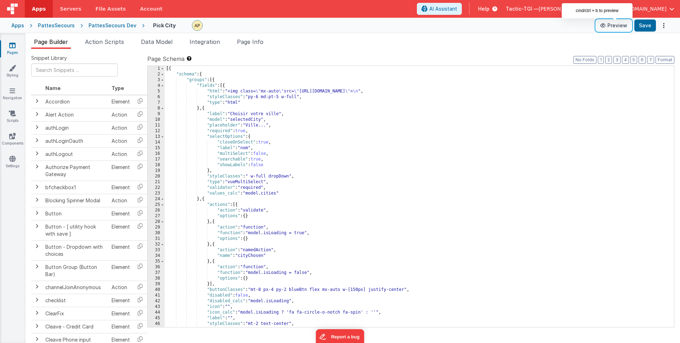
click at [615, 26] on button "Preview" at bounding box center [613, 25] width 35 height 11
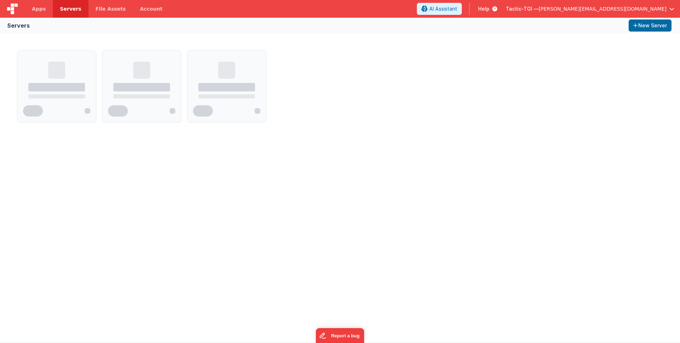
click at [449, 85] on div at bounding box center [340, 86] width 652 height 78
drag, startPoint x: 362, startPoint y: 95, endPoint x: 76, endPoint y: 64, distance: 287.1
click at [291, 88] on div at bounding box center [340, 86] width 652 height 78
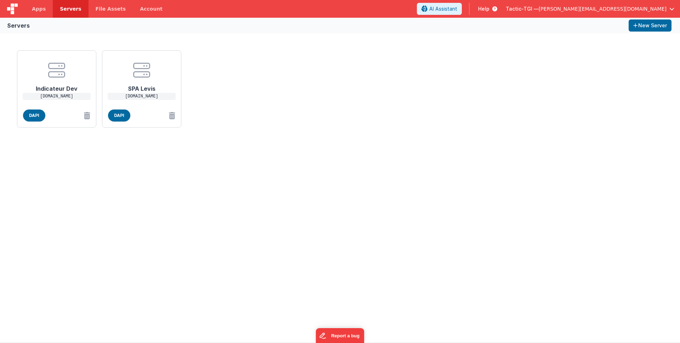
click at [191, 197] on div "Indicateur Dev [DOMAIN_NAME] DAPI SPA Levis [DOMAIN_NAME] DAPI" at bounding box center [340, 187] width 680 height 309
click at [189, 196] on div "Indicateur Dev [DOMAIN_NAME] DAPI SPA Levis [DOMAIN_NAME] DAPI" at bounding box center [340, 187] width 680 height 309
